Goal: Task Accomplishment & Management: Use online tool/utility

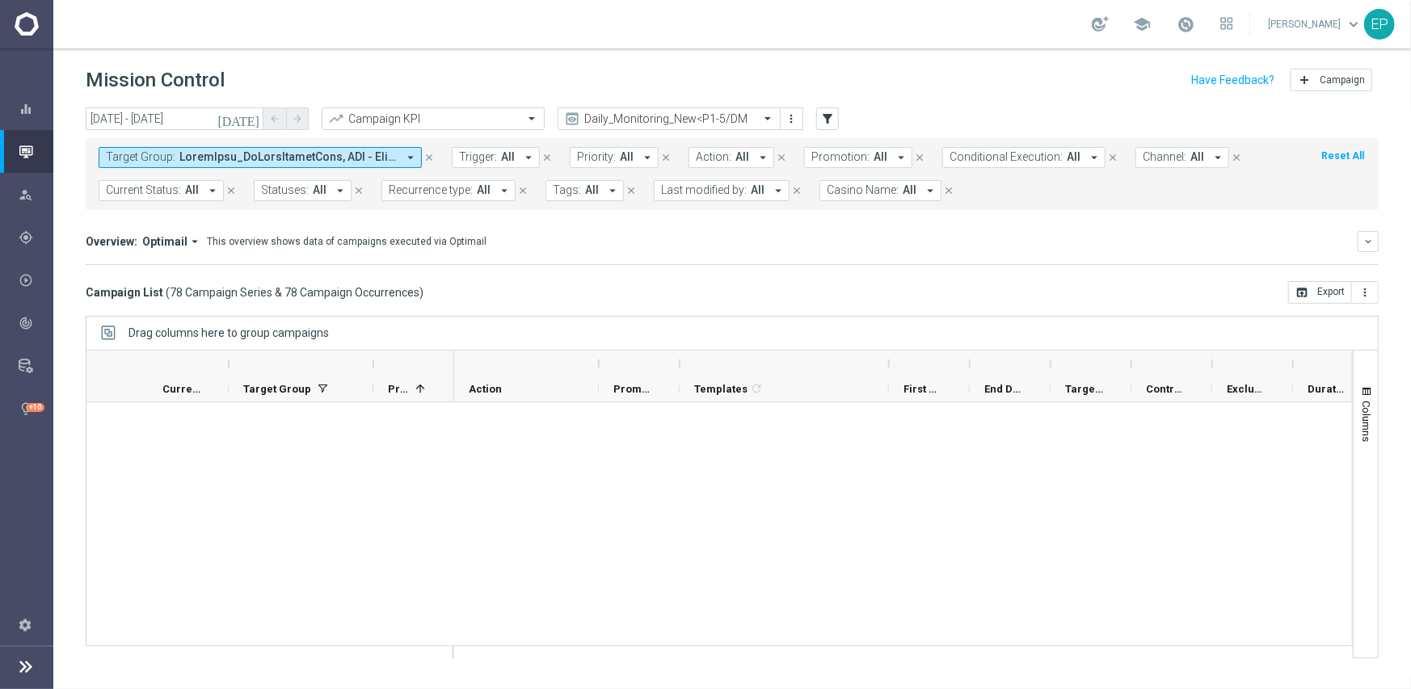
scroll to position [2586, 0]
